Goal: Book appointment/travel/reservation

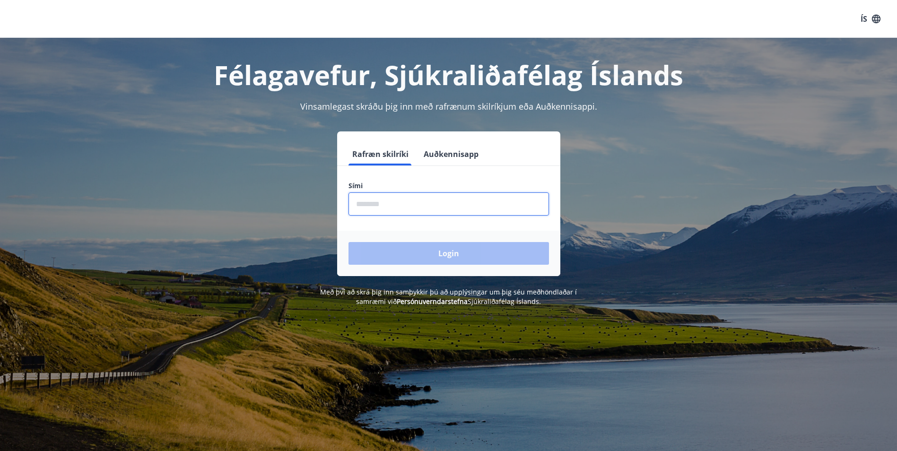
click at [426, 203] on input "phone" at bounding box center [448, 203] width 200 height 23
type input "********"
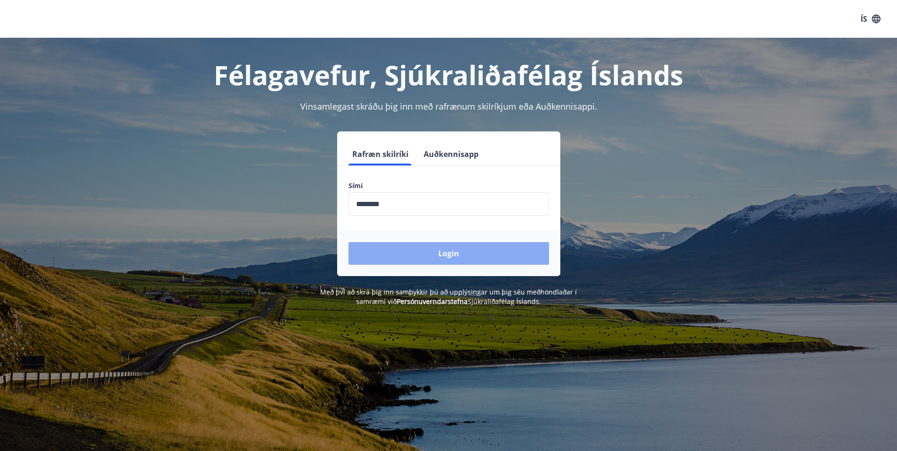
click at [465, 251] on button "Login" at bounding box center [448, 253] width 200 height 23
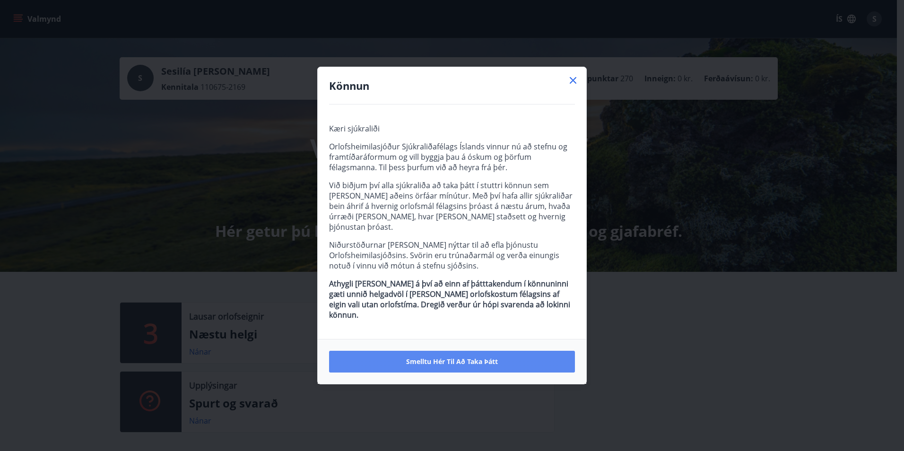
click at [479, 357] on span "Smelltu hér til að taka þátt" at bounding box center [452, 361] width 92 height 9
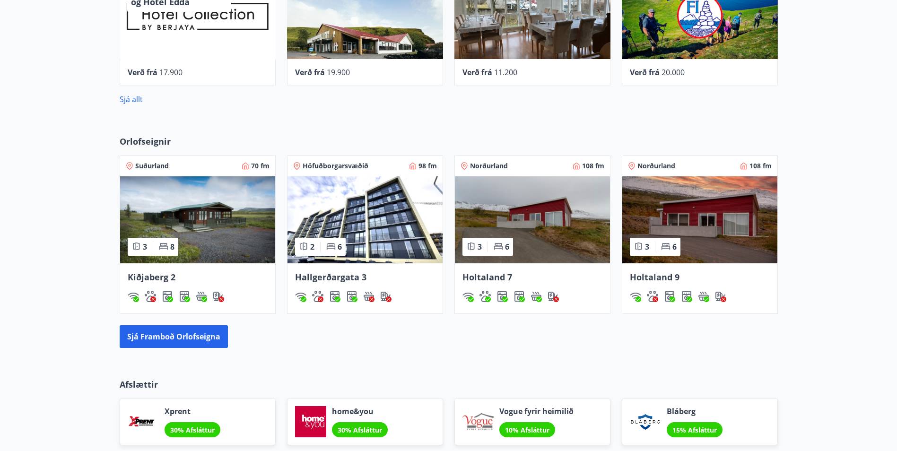
scroll to position [520, 0]
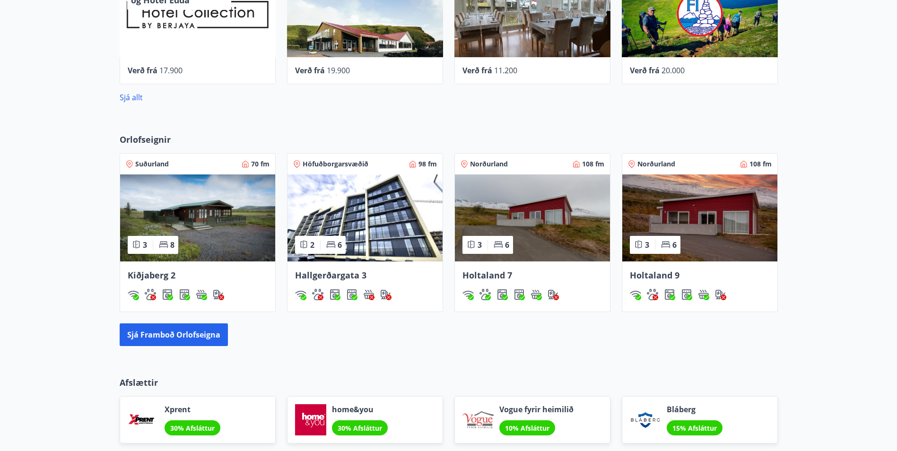
click at [183, 234] on img at bounding box center [197, 217] width 155 height 87
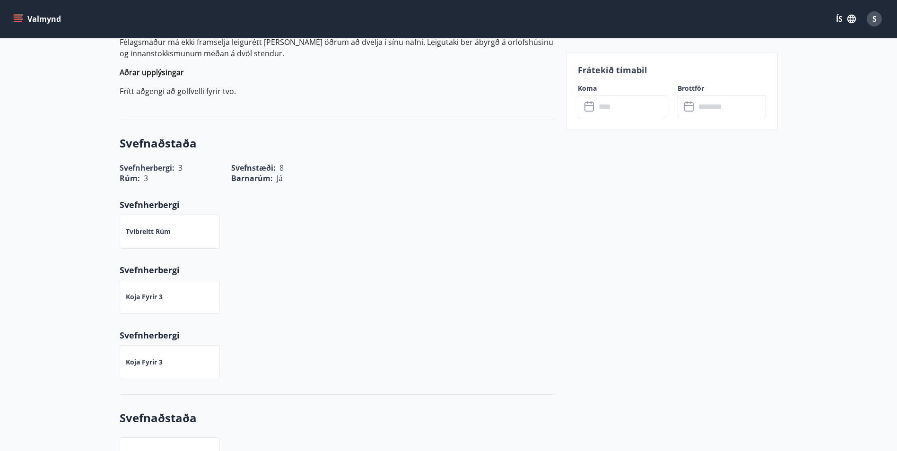
scroll to position [473, 0]
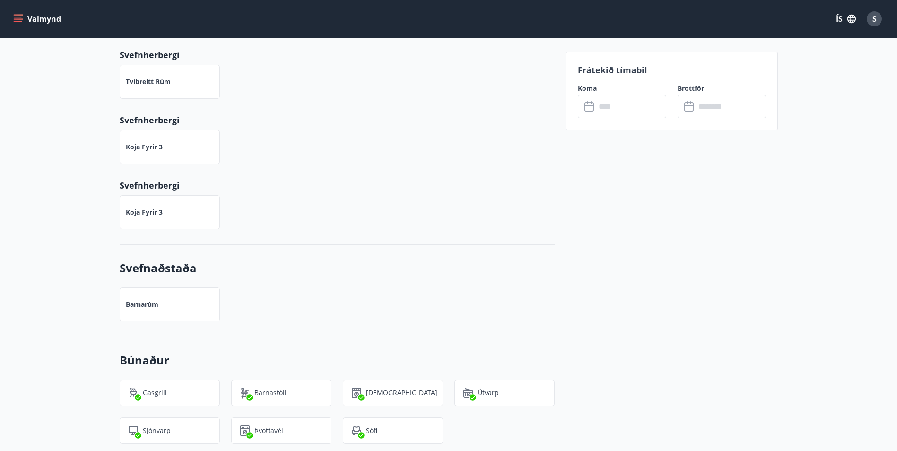
drag, startPoint x: 389, startPoint y: 336, endPoint x: 384, endPoint y: 328, distance: 9.5
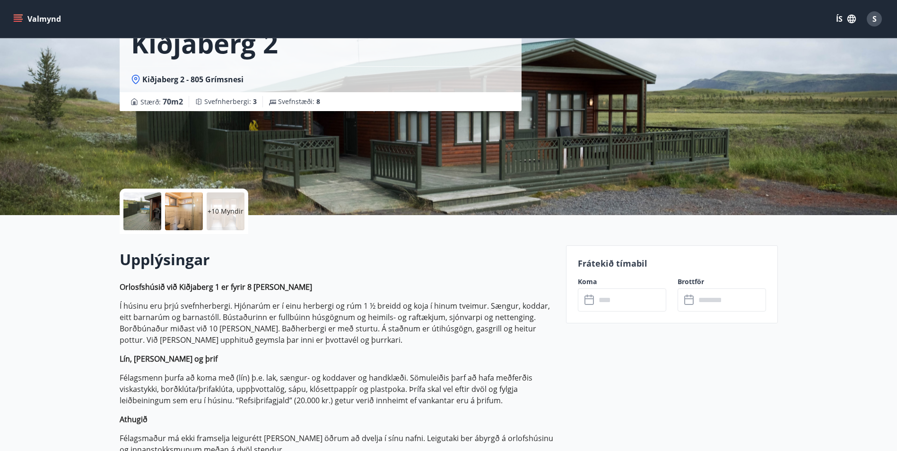
scroll to position [0, 0]
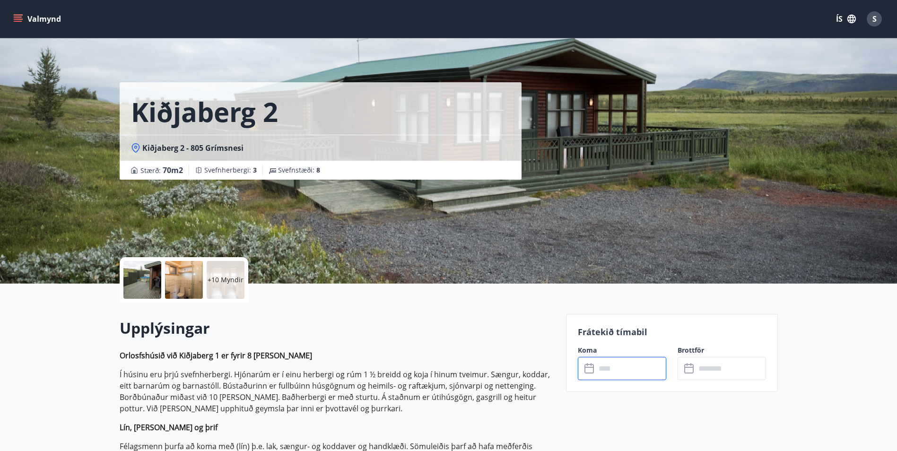
click at [608, 367] on input "text" at bounding box center [631, 368] width 70 height 23
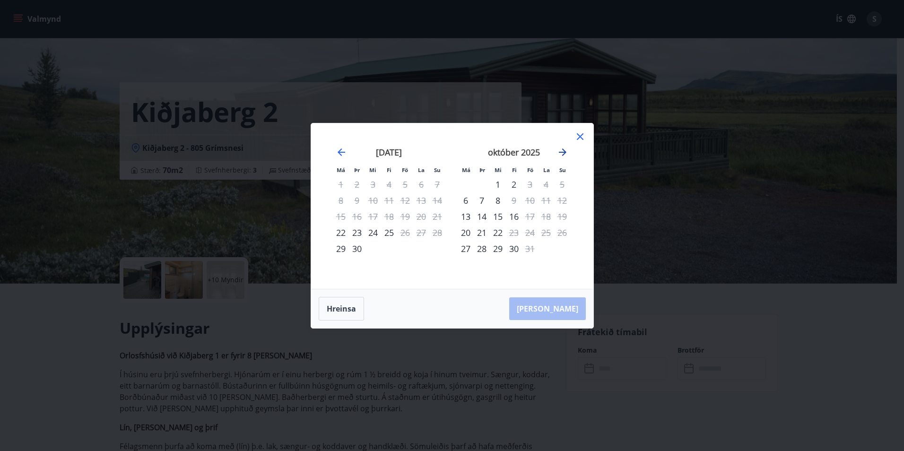
click at [562, 153] on icon "Move forward to switch to the next month." at bounding box center [562, 152] width 11 height 11
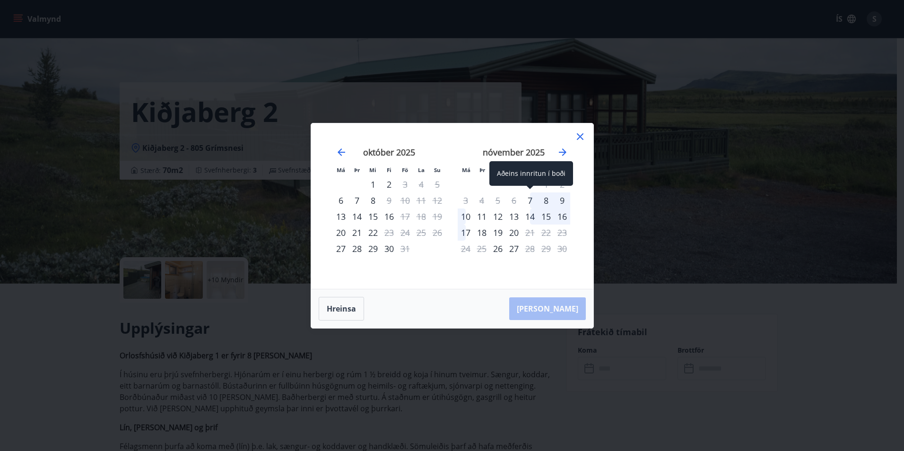
click at [529, 197] on div "7" at bounding box center [530, 200] width 16 height 16
click at [530, 200] on div "7" at bounding box center [530, 200] width 16 height 16
click at [528, 201] on div "7" at bounding box center [530, 200] width 16 height 16
click at [525, 172] on li "Fö" at bounding box center [530, 169] width 16 height 10
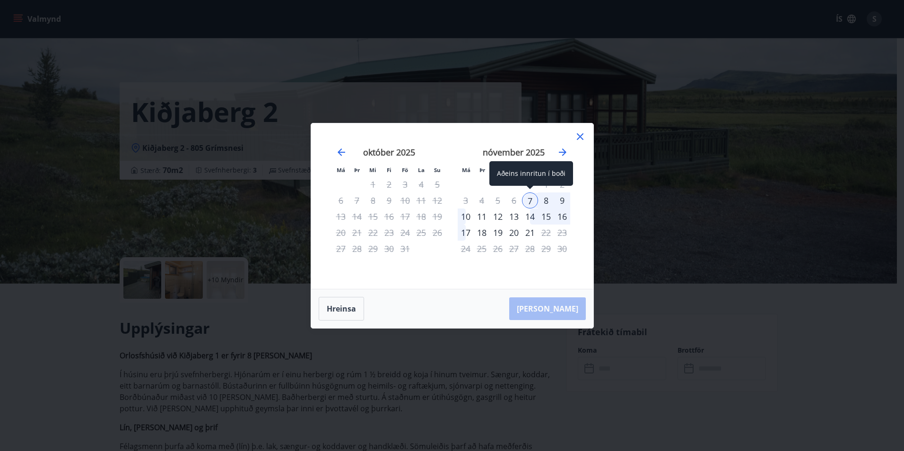
click at [535, 167] on div "Aðeins innritun í boði" at bounding box center [531, 173] width 84 height 25
click at [575, 139] on icon at bounding box center [579, 136] width 11 height 11
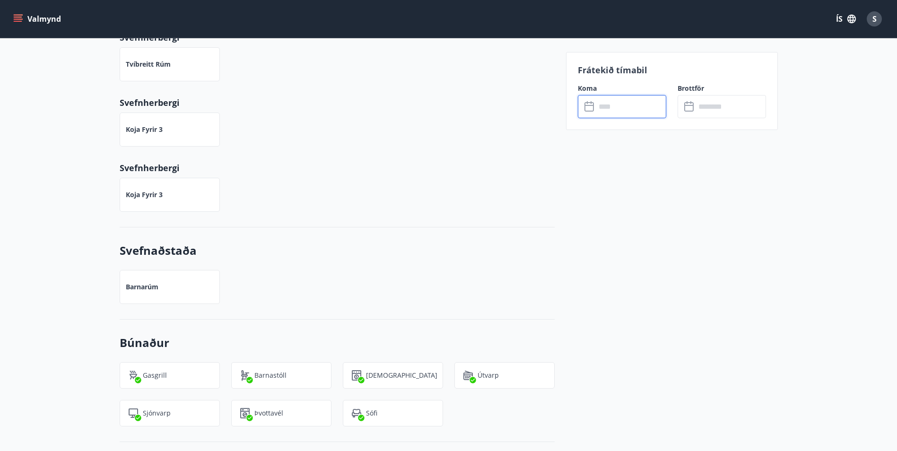
scroll to position [631, 0]
click at [579, 103] on div "​ ​" at bounding box center [622, 106] width 88 height 23
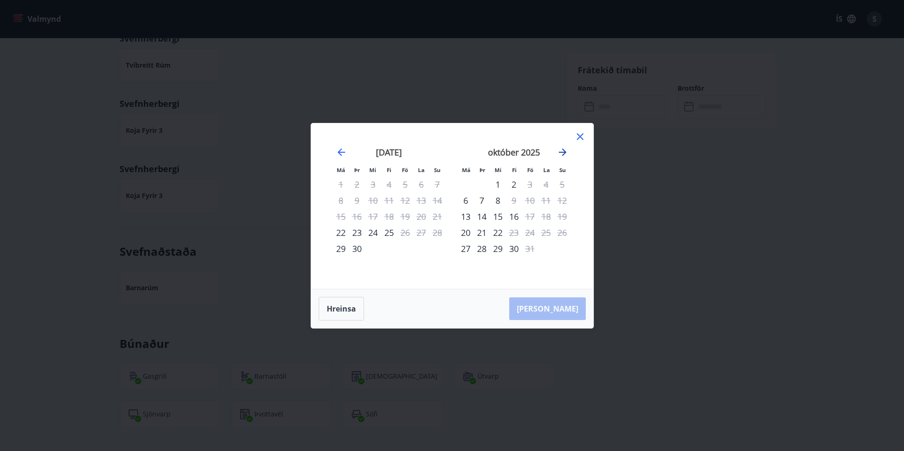
drag, startPoint x: 573, startPoint y: 147, endPoint x: 565, endPoint y: 153, distance: 10.5
click at [565, 153] on div "ágúst 2025 1 2 3 4 5 6 7 8 9 10 11 12 13 14 15 16 17 18 19 20 21 22 23 24 25 26…" at bounding box center [451, 206] width 259 height 143
click at [565, 153] on icon "Move forward to switch to the next month." at bounding box center [563, 152] width 8 height 8
click at [529, 197] on div "Aðeins útritun í boði" at bounding box center [547, 205] width 112 height 25
click at [562, 306] on div "Hreinsa Taka Frá" at bounding box center [452, 308] width 282 height 39
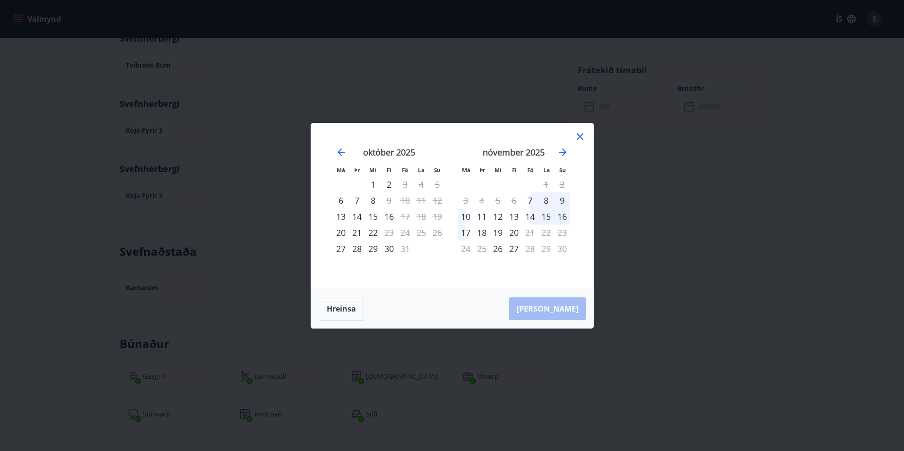
click at [584, 135] on icon at bounding box center [579, 136] width 11 height 11
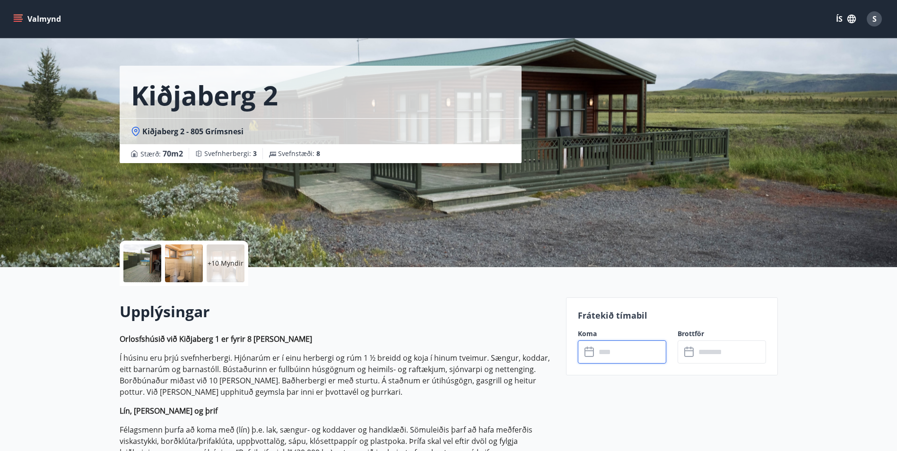
scroll to position [0, 0]
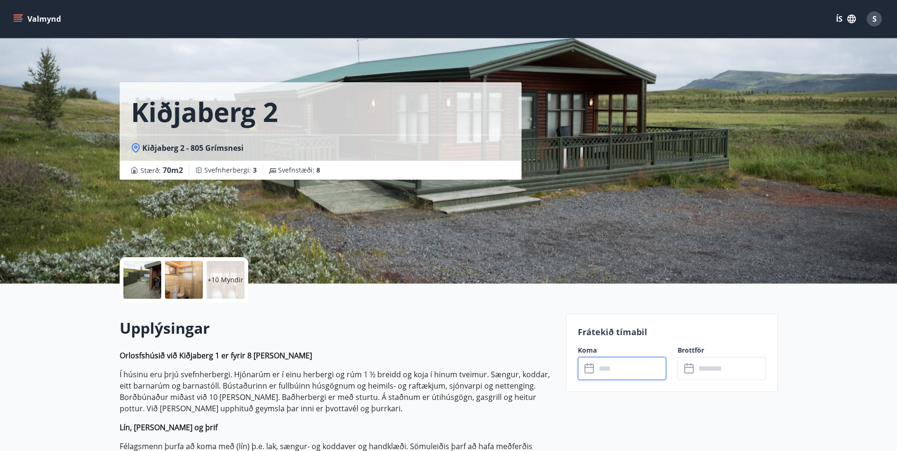
drag, startPoint x: 214, startPoint y: 166, endPoint x: 221, endPoint y: 170, distance: 8.0
click at [221, 170] on span "Svefnherbergi : 3" at bounding box center [230, 169] width 52 height 9
drag, startPoint x: 221, startPoint y: 170, endPoint x: 332, endPoint y: 195, distance: 113.9
click at [332, 195] on div "Kiðjaberg 2 Kiðjaberg 2 - 805 Grímsnesi Stærð : 70 m2 Svefnherbergi : 3 Svefnst…" at bounding box center [339, 142] width 439 height 284
click at [285, 155] on div "Kiðjaberg 2 - 805 Grímsnesi" at bounding box center [321, 148] width 402 height 26
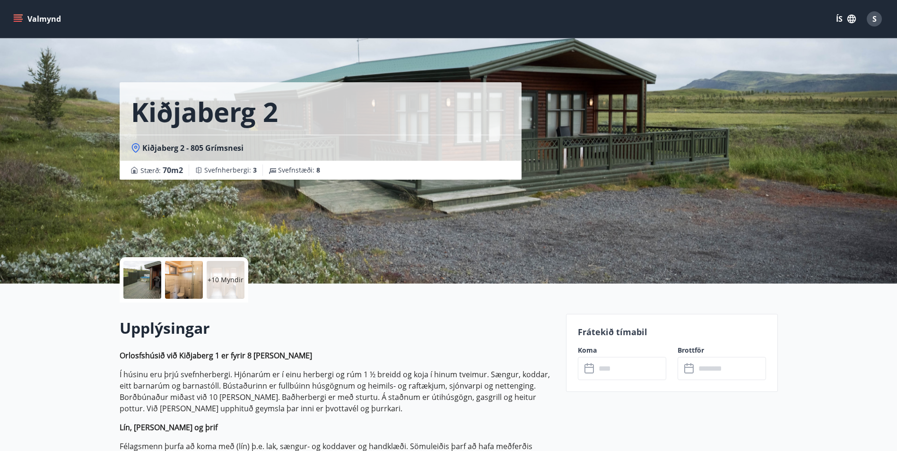
click at [285, 155] on div "Kiðjaberg 2 - 805 Grímsnesi" at bounding box center [321, 148] width 402 height 26
